Goal: Transaction & Acquisition: Purchase product/service

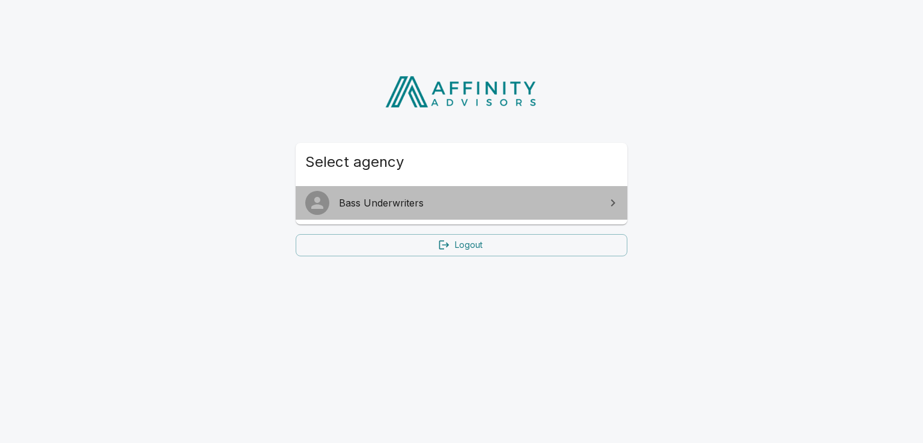
click at [423, 202] on span "Bass Underwriters" at bounding box center [468, 203] width 259 height 14
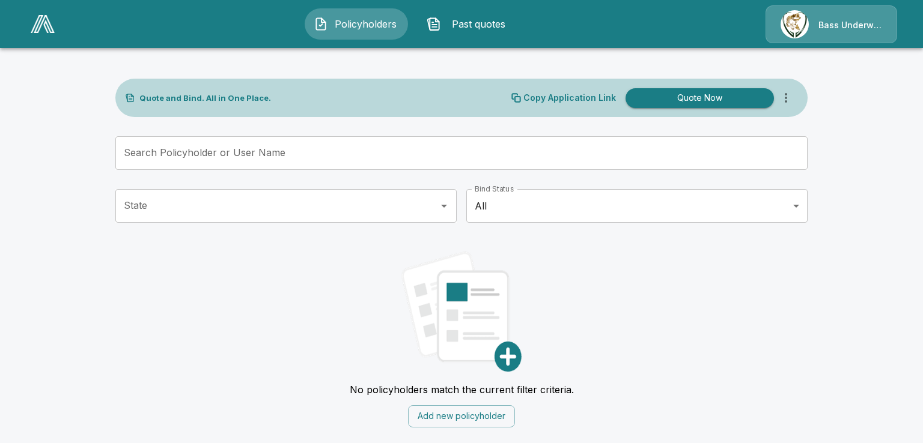
click at [444, 211] on icon "Open" at bounding box center [444, 206] width 14 height 14
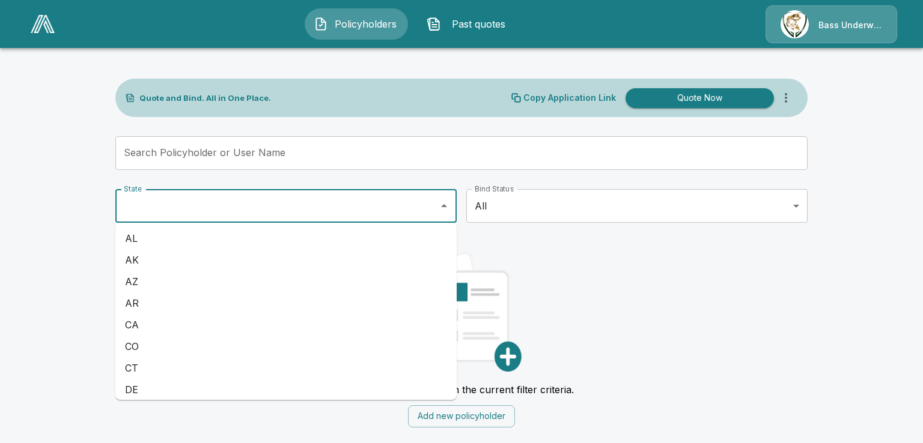
click at [223, 320] on li "CA" at bounding box center [285, 325] width 341 height 22
type input "**"
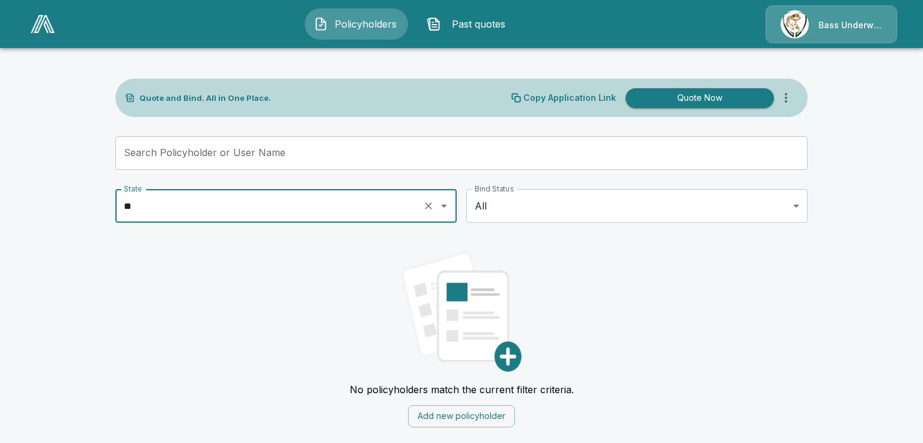
click at [685, 92] on button "Quote Now" at bounding box center [699, 98] width 148 height 20
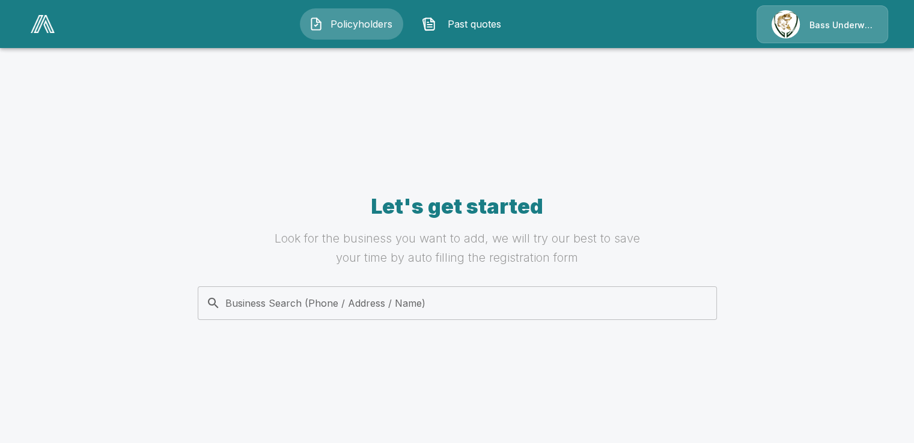
click at [269, 104] on div "Let's get started Look for the business you want to add, we will try our best t…" at bounding box center [457, 267] width 692 height 354
